Goal: Information Seeking & Learning: Learn about a topic

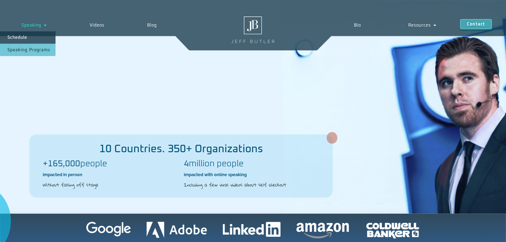
click at [34, 49] on link "Speaking Programs" at bounding box center [28, 50] width 56 height 12
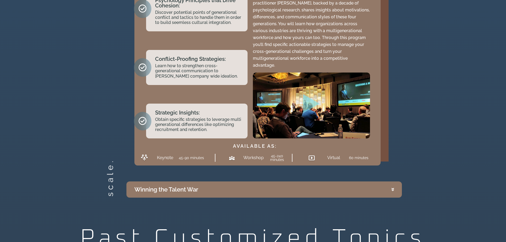
scroll to position [1311, 0]
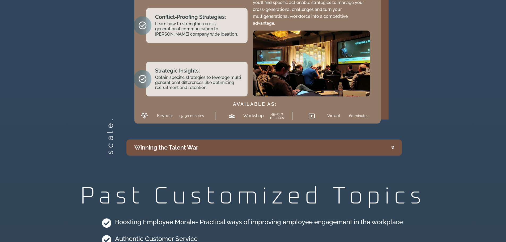
click at [392, 146] on icon "Accordion. Open links with Enter or Space, close with Escape, and navigate with…" at bounding box center [393, 148] width 2 height 4
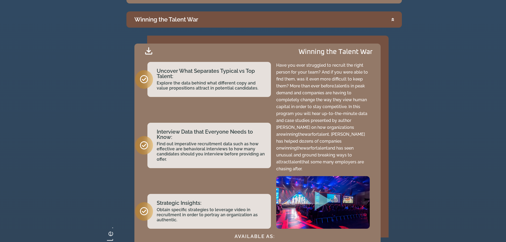
scroll to position [1148, 0]
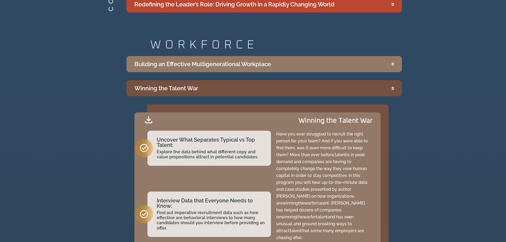
click at [436, 111] on div "scale. WORKFORCE Building an Effective Multigenerational Workplace Building an …" at bounding box center [253, 185] width 506 height 299
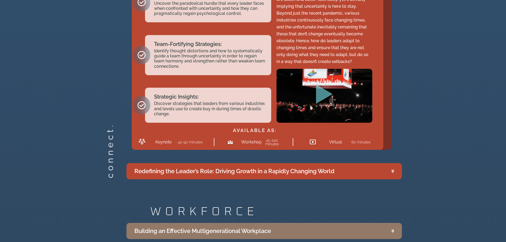
scroll to position [971, 0]
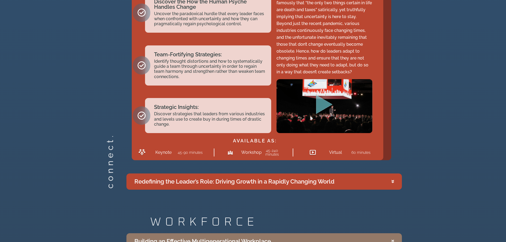
drag, startPoint x: 444, startPoint y: 145, endPoint x: 419, endPoint y: 188, distance: 50.6
click at [419, 188] on div "connect. LEADERSHIP Leading in Times of Uncertainty Leading in Times of Uncerta…" at bounding box center [253, 58] width 506 height 267
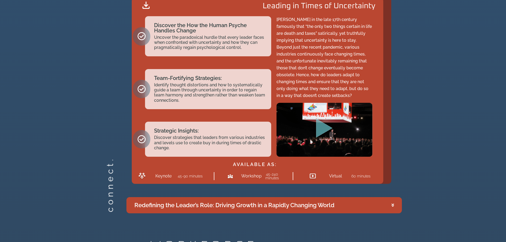
scroll to position [935, 0]
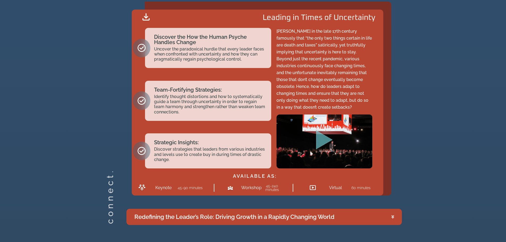
drag, startPoint x: 405, startPoint y: 152, endPoint x: 444, endPoint y: 186, distance: 51.6
click at [444, 186] on div "connect. LEADERSHIP Leading in Times of Uncertainty Leading in Times of Uncerta…" at bounding box center [253, 93] width 506 height 267
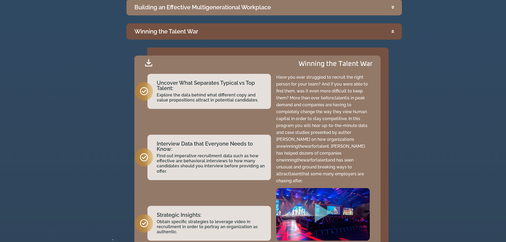
scroll to position [1219, 0]
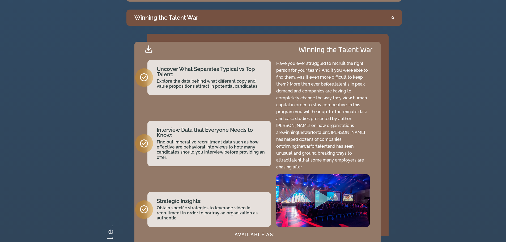
click at [147, 48] on icon "Accordion. Open links with Enter or Space, close with Escape, and navigate with…" at bounding box center [148, 48] width 7 height 7
click at [427, 53] on div "scale. WORKFORCE Building an Effective Multigenerational Workplace Building an …" at bounding box center [253, 115] width 506 height 299
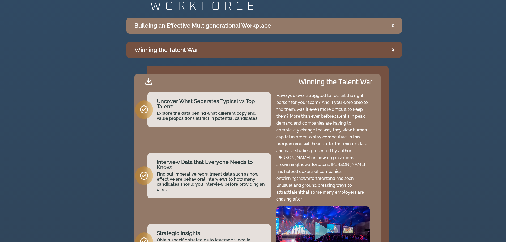
scroll to position [1183, 0]
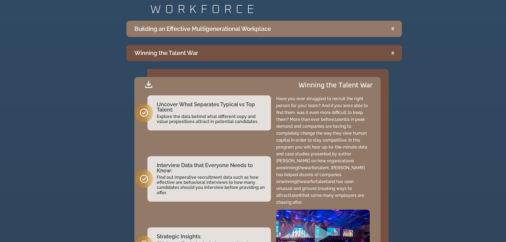
click at [392, 52] on icon "Accordion. Open links with Enter or Space, close with Escape, and navigate with…" at bounding box center [393, 53] width 2 height 4
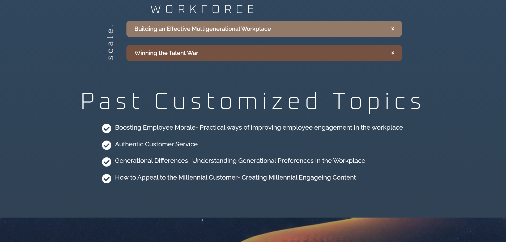
click at [392, 52] on icon "Accordion. Open links with Enter or Space, close with Escape, and navigate with…" at bounding box center [393, 53] width 2 height 4
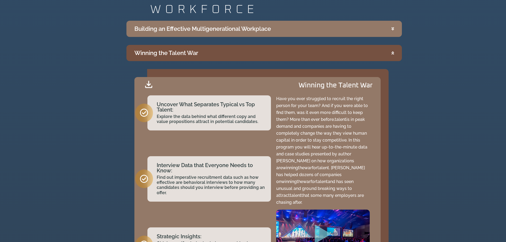
click at [382, 73] on div "Winning the Talent War Uncover What Separates Typical vs Top Talent: Explore th…" at bounding box center [261, 179] width 254 height 220
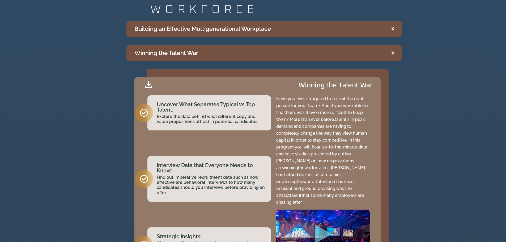
click at [393, 28] on icon "Accordion. Open links with Enter or Space, close with Escape, and navigate with…" at bounding box center [393, 29] width 2 height 4
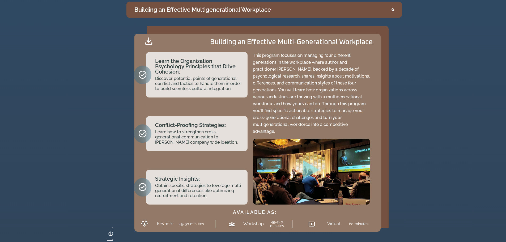
scroll to position [1148, 0]
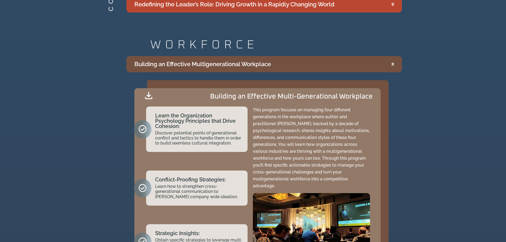
click at [393, 63] on icon "Accordion. Open links with Enter or Space, close with Escape, and navigate with…" at bounding box center [393, 64] width 2 height 4
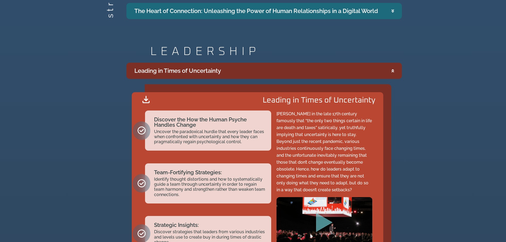
scroll to position [865, 0]
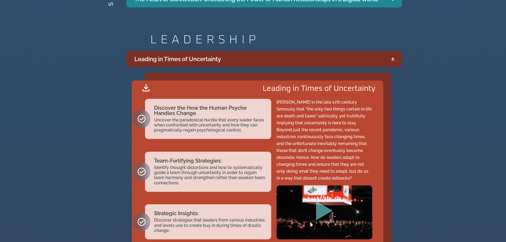
click at [392, 57] on icon "Accordion. Open links with Enter or Space, close with Escape, and navigate with…" at bounding box center [393, 59] width 2 height 4
